Goal: Check status: Check status

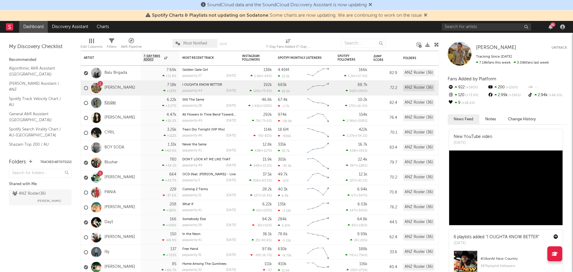
click at [113, 102] on link "Kinder" at bounding box center [111, 102] width 12 height 5
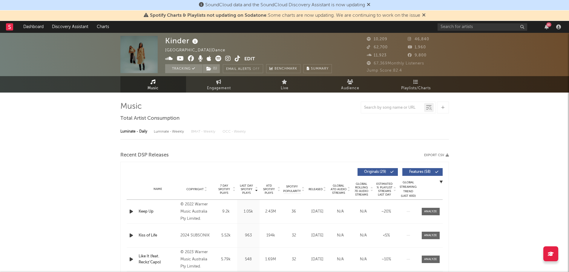
select select "6m"
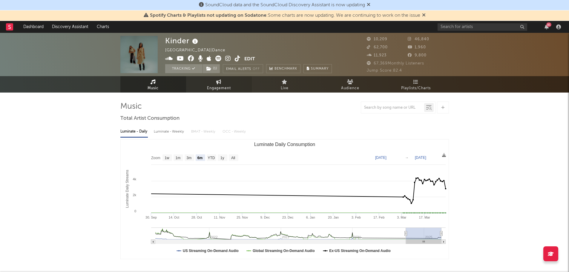
click at [218, 82] on icon at bounding box center [218, 81] width 5 height 5
select select "1w"
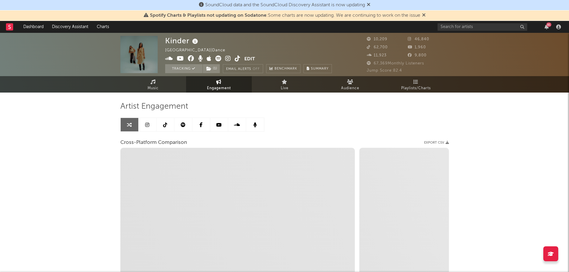
select select "1m"
